Goal: Task Accomplishment & Management: Manage account settings

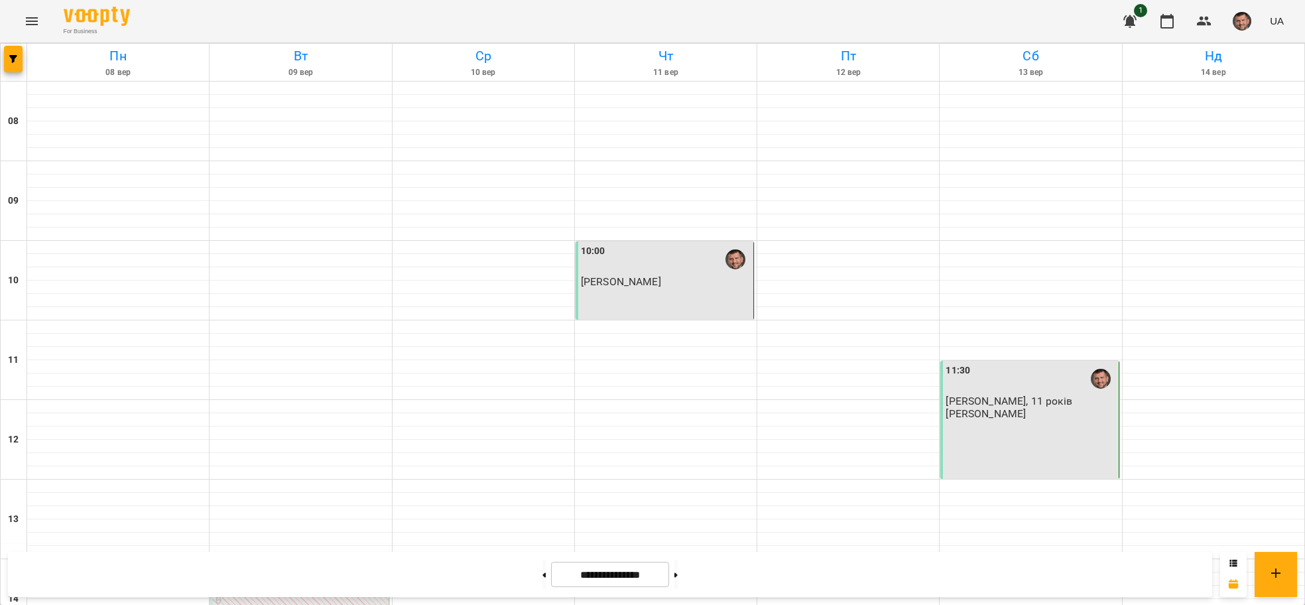
scroll to position [597, 0]
click at [678, 581] on button at bounding box center [676, 574] width 3 height 29
type input "**********"
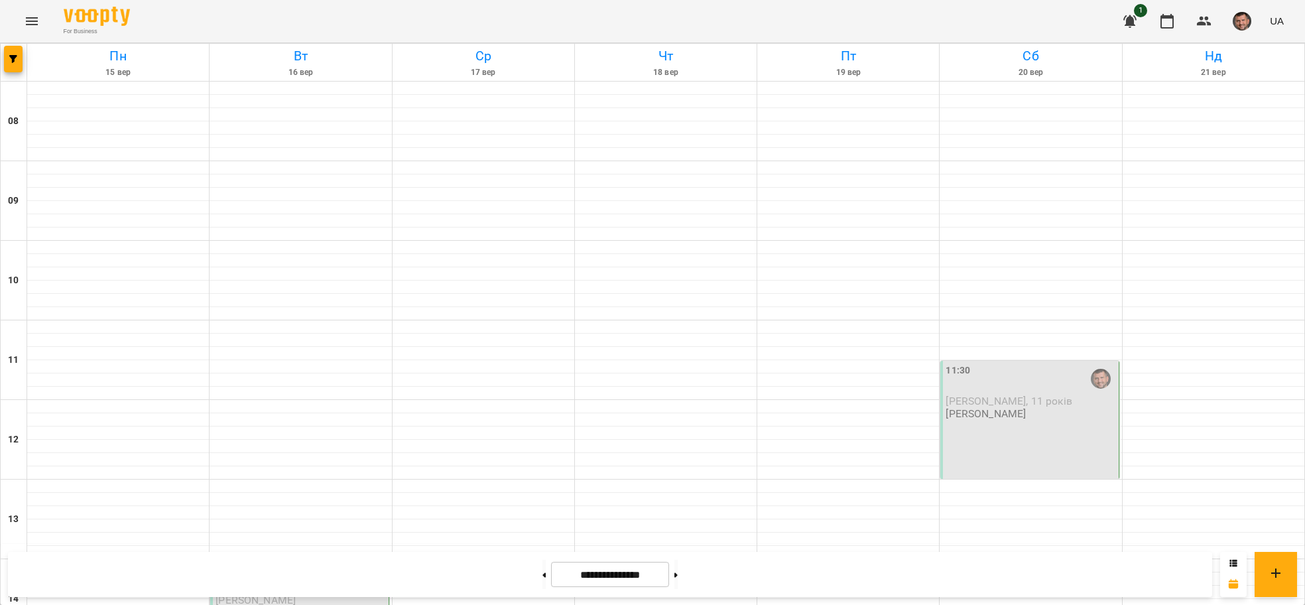
scroll to position [710, 0]
